Goal: Transaction & Acquisition: Purchase product/service

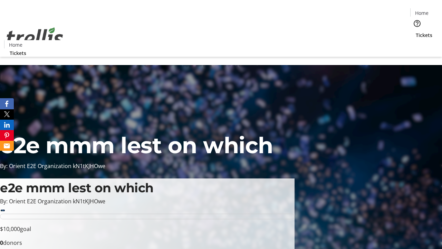
click at [416, 31] on span "Tickets" at bounding box center [424, 34] width 17 height 7
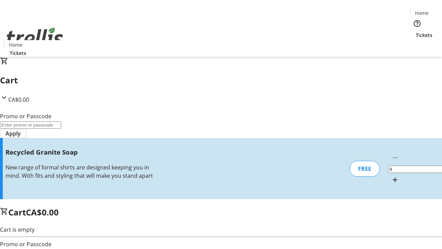
click at [391, 175] on mat-icon "Increment by one" at bounding box center [395, 179] width 8 height 8
type input "1"
